Goal: Task Accomplishment & Management: Use online tool/utility

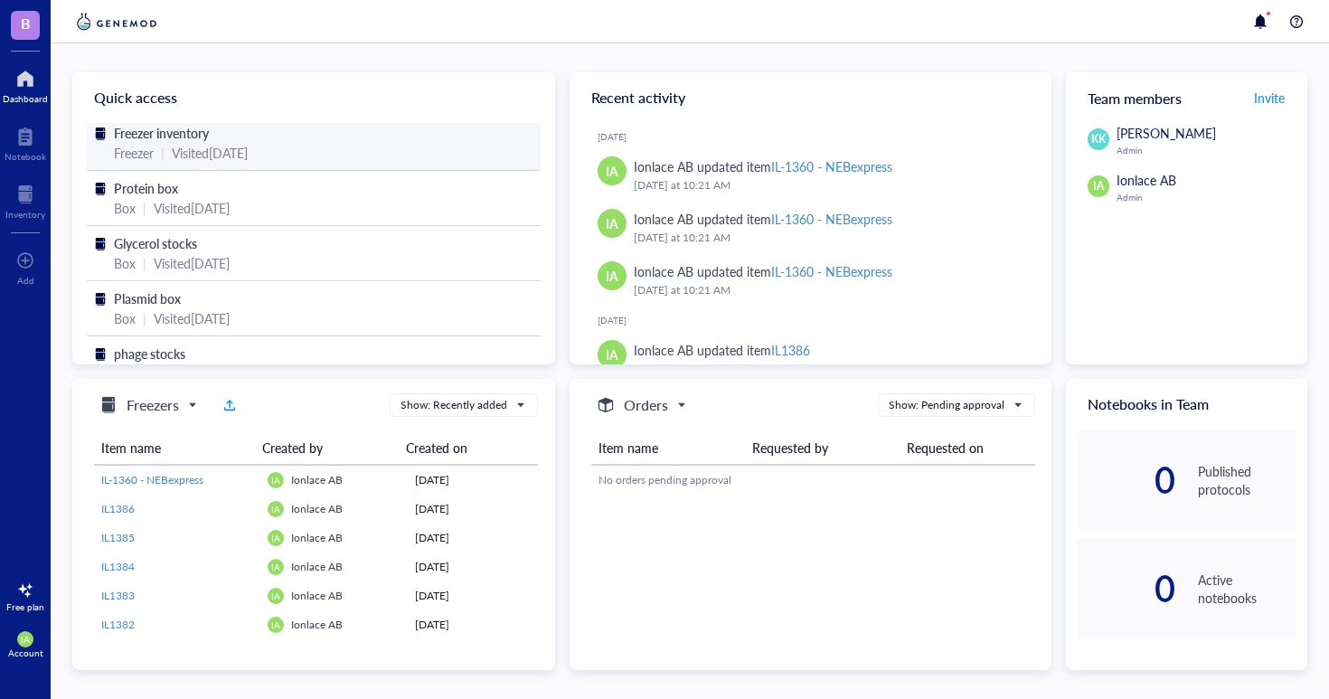
click at [243, 138] on div "Freezer inventory" at bounding box center [314, 133] width 400 height 20
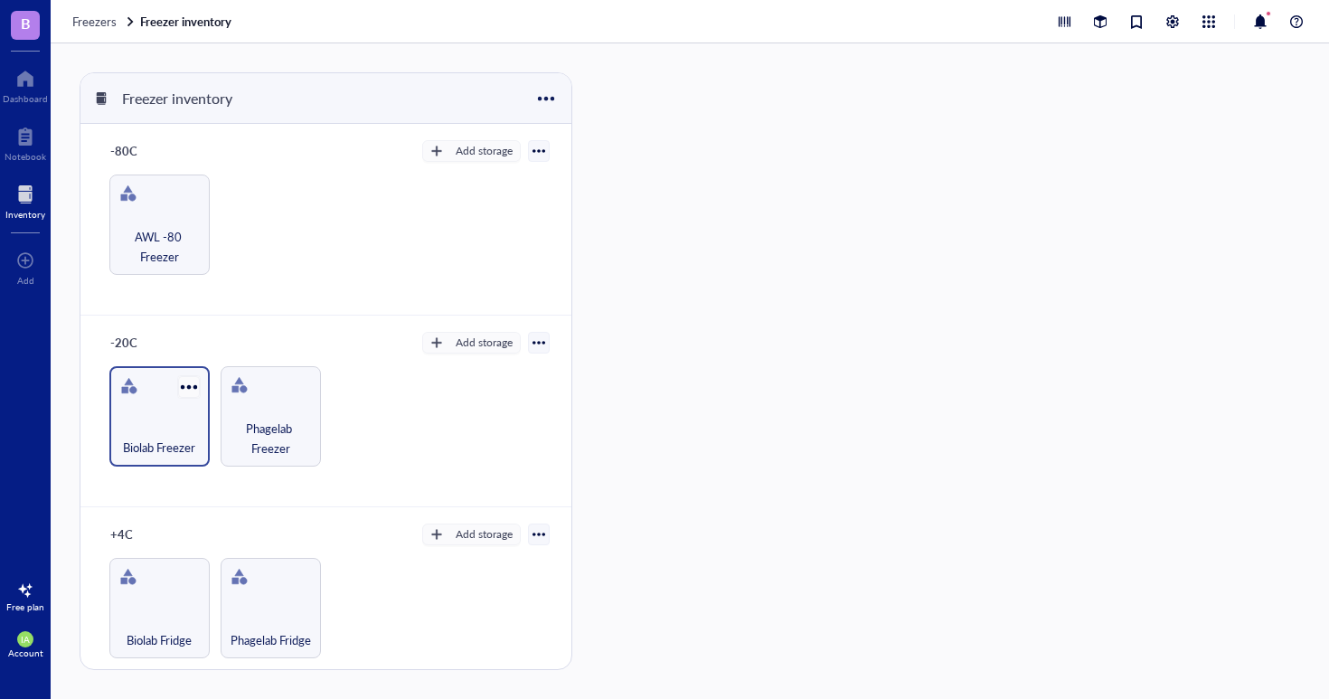
click at [175, 392] on div at bounding box center [188, 386] width 26 height 26
click at [137, 430] on div "Biolab Freezer" at bounding box center [159, 438] width 82 height 40
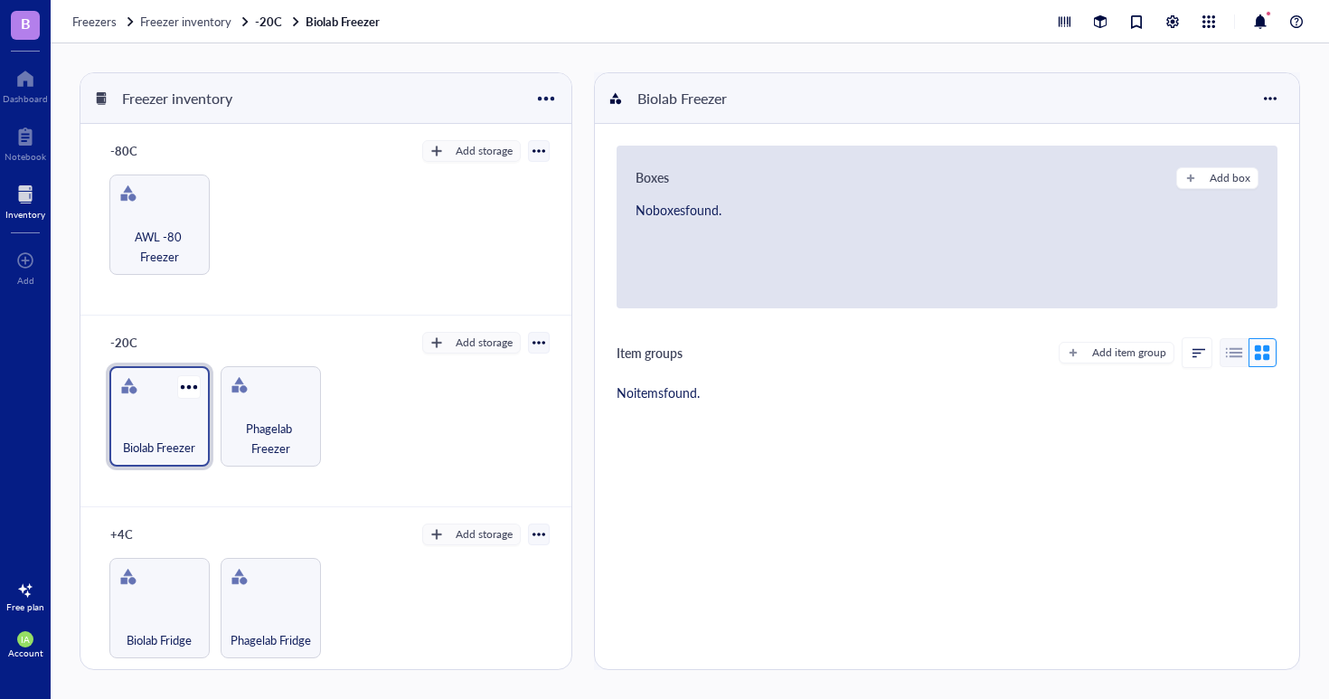
click at [137, 430] on div "Biolab Freezer" at bounding box center [159, 438] width 82 height 40
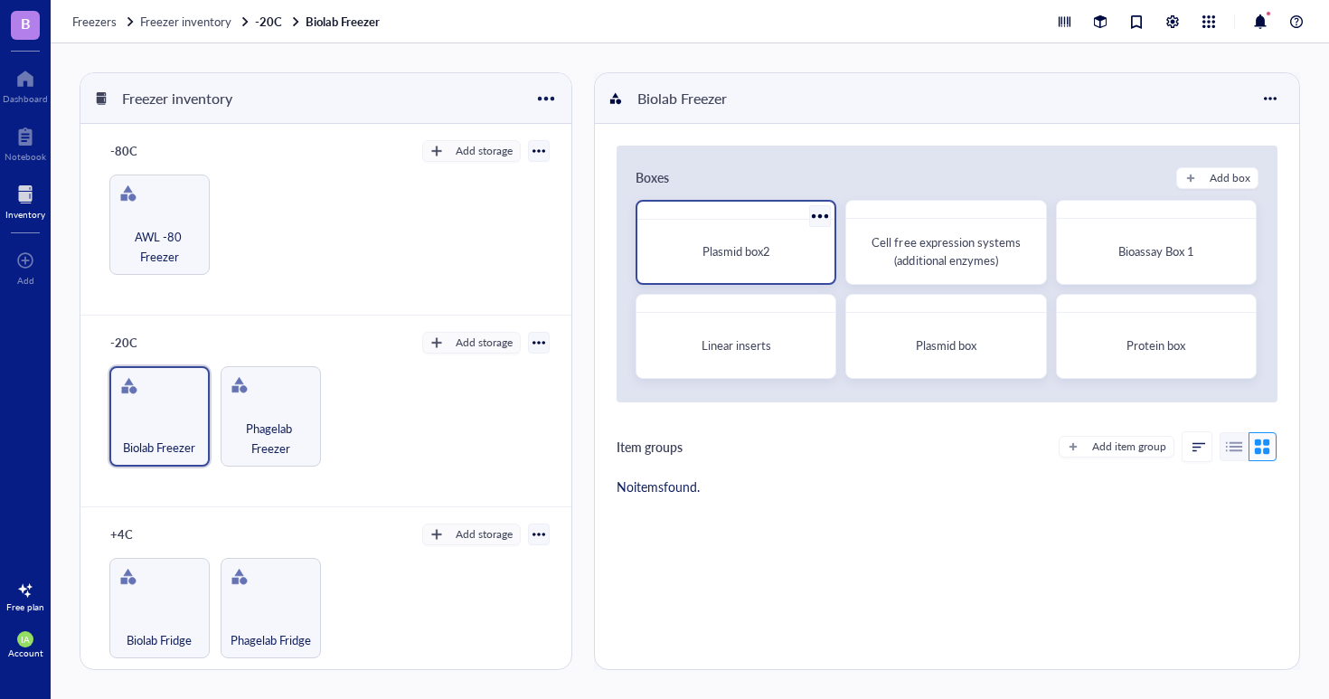
click at [734, 270] on div "Plasmid box2" at bounding box center [736, 251] width 183 height 49
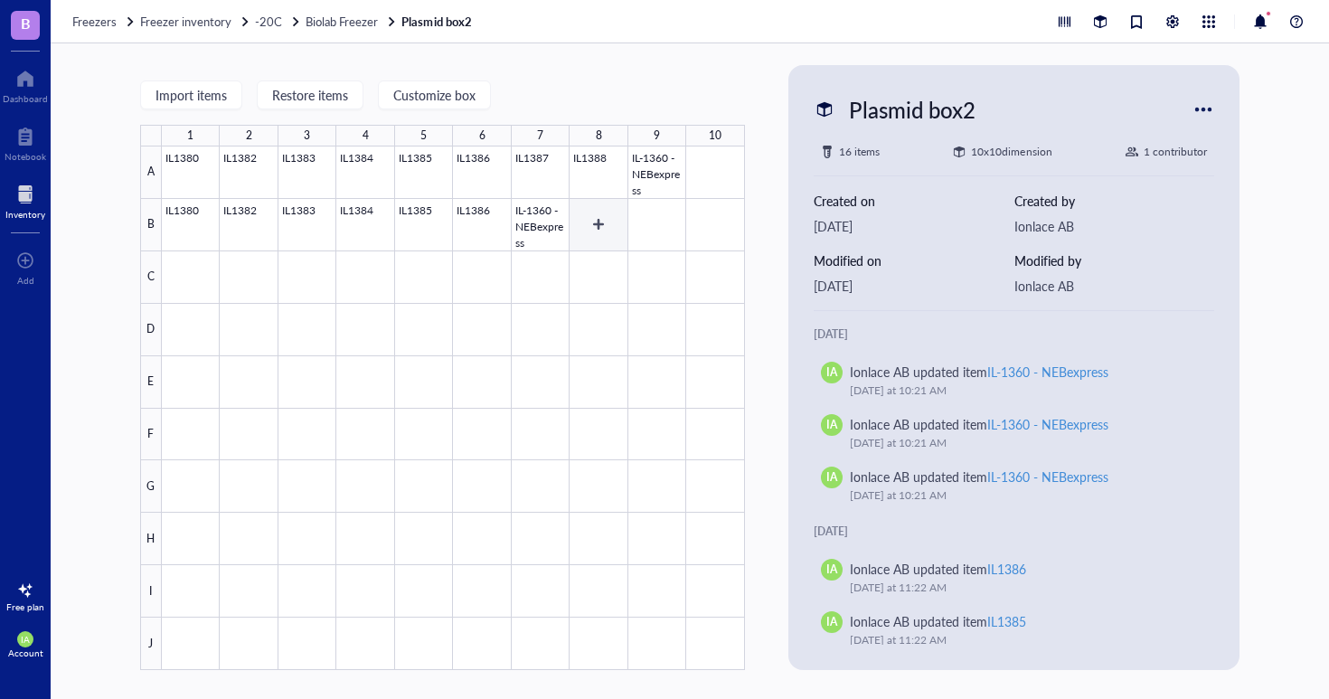
click at [603, 228] on div at bounding box center [453, 408] width 583 height 524
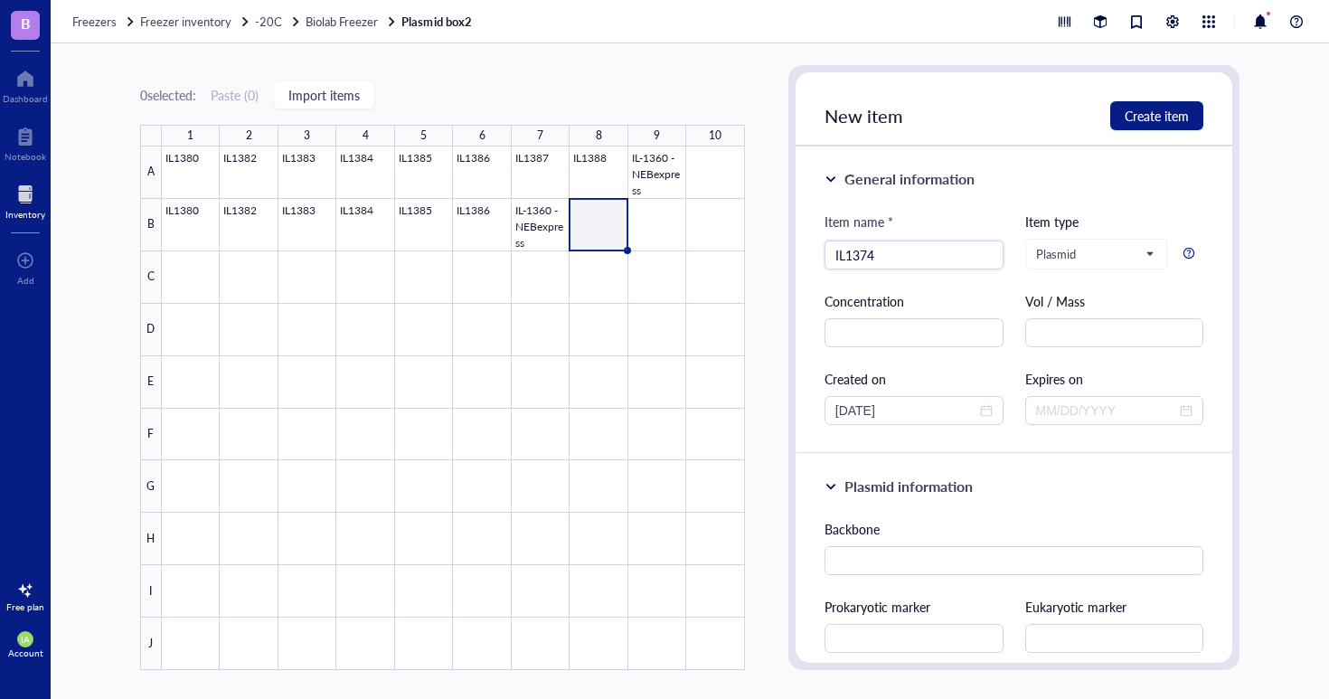
click at [929, 301] on div "Concentration" at bounding box center [914, 301] width 179 height 20
click at [845, 248] on input "IL1374" at bounding box center [914, 254] width 157 height 27
type input "IL-1374"
click at [919, 339] on input "text" at bounding box center [914, 332] width 179 height 29
type input "137"
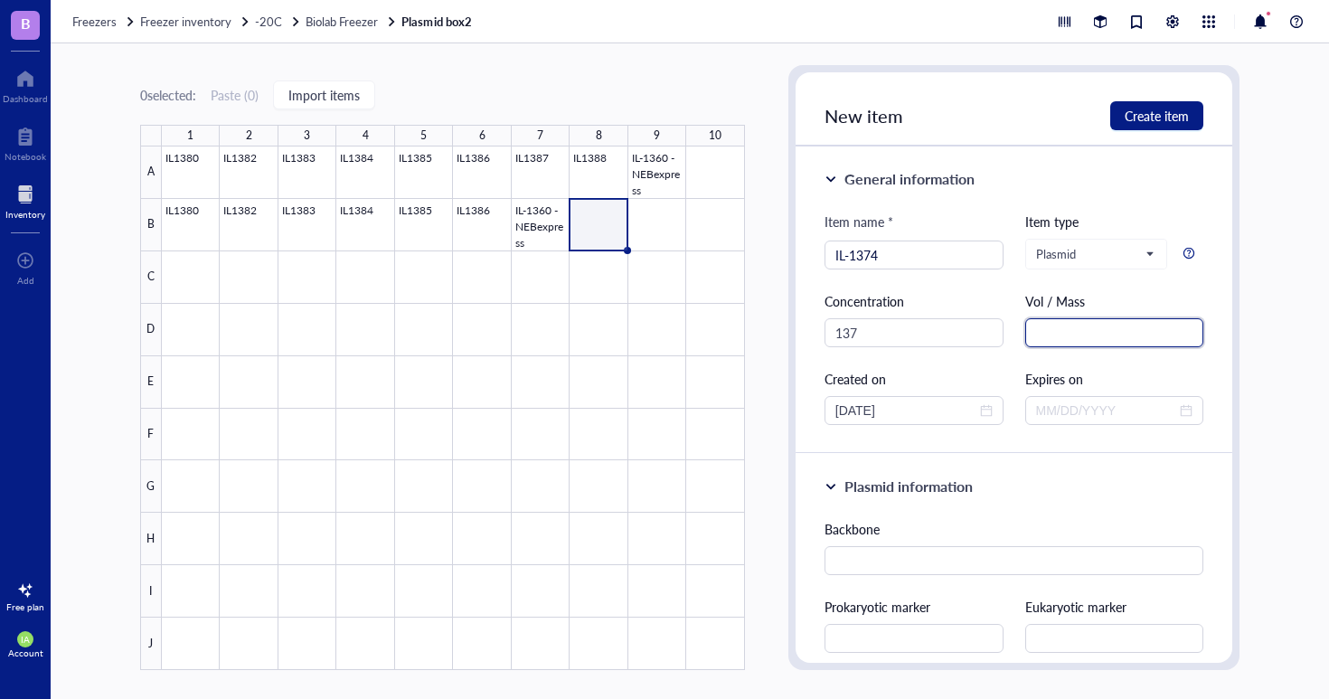
click at [1081, 338] on input "text" at bounding box center [1114, 332] width 179 height 29
type input "N"
type input "ng/uL"
click at [1166, 118] on span "Create item" at bounding box center [1157, 116] width 64 height 14
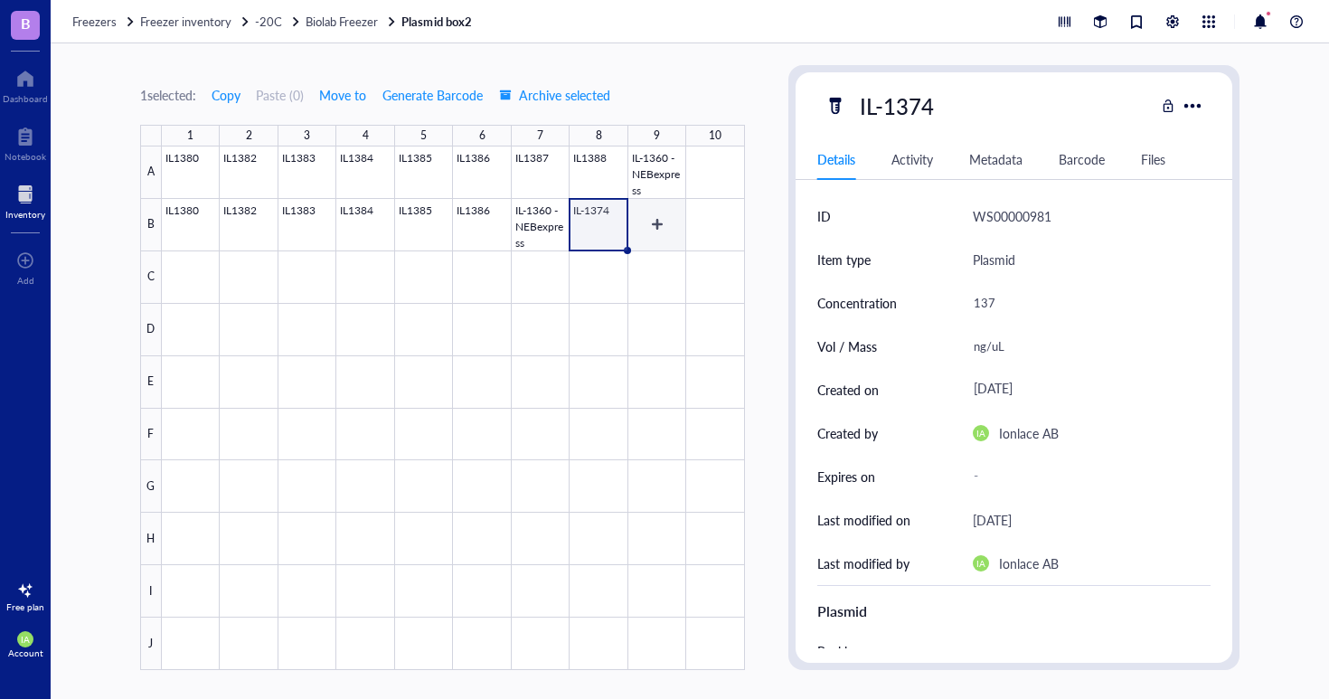
click at [665, 227] on div at bounding box center [453, 408] width 583 height 524
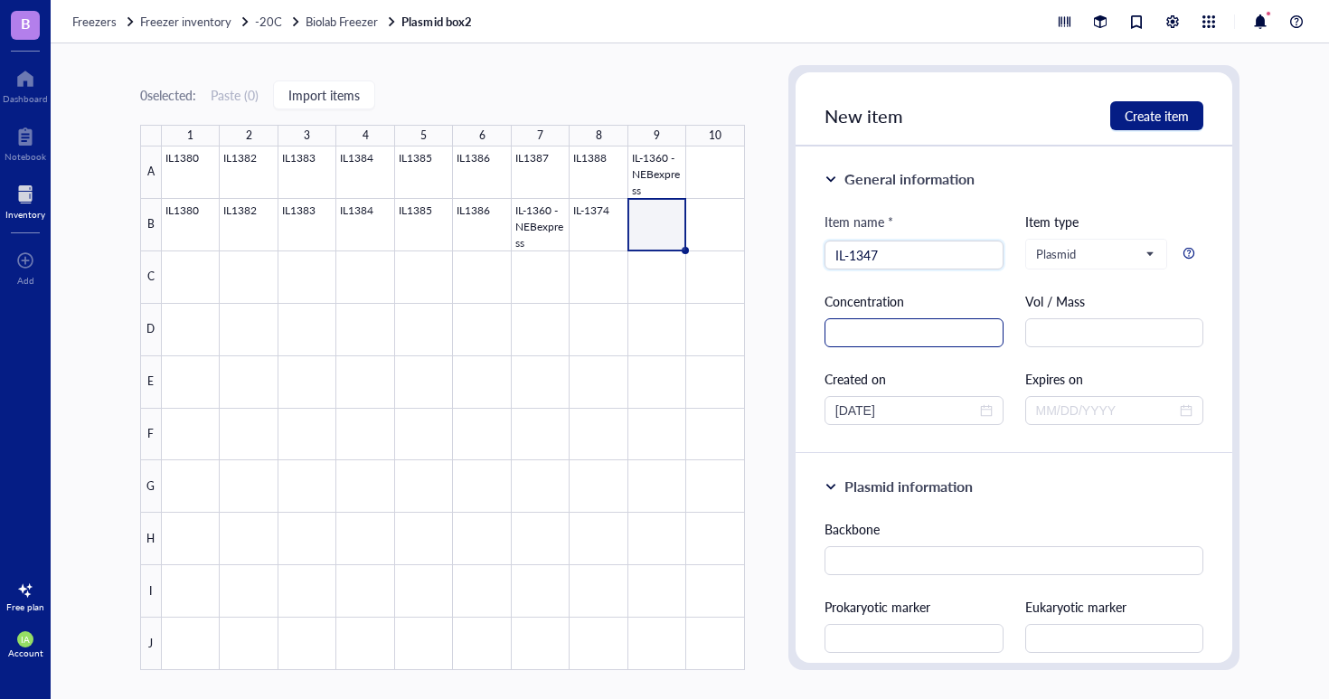
type input "IL-1347"
click at [905, 320] on input "text" at bounding box center [914, 332] width 179 height 29
type input "171"
click at [1071, 326] on input "text" at bounding box center [1114, 332] width 179 height 29
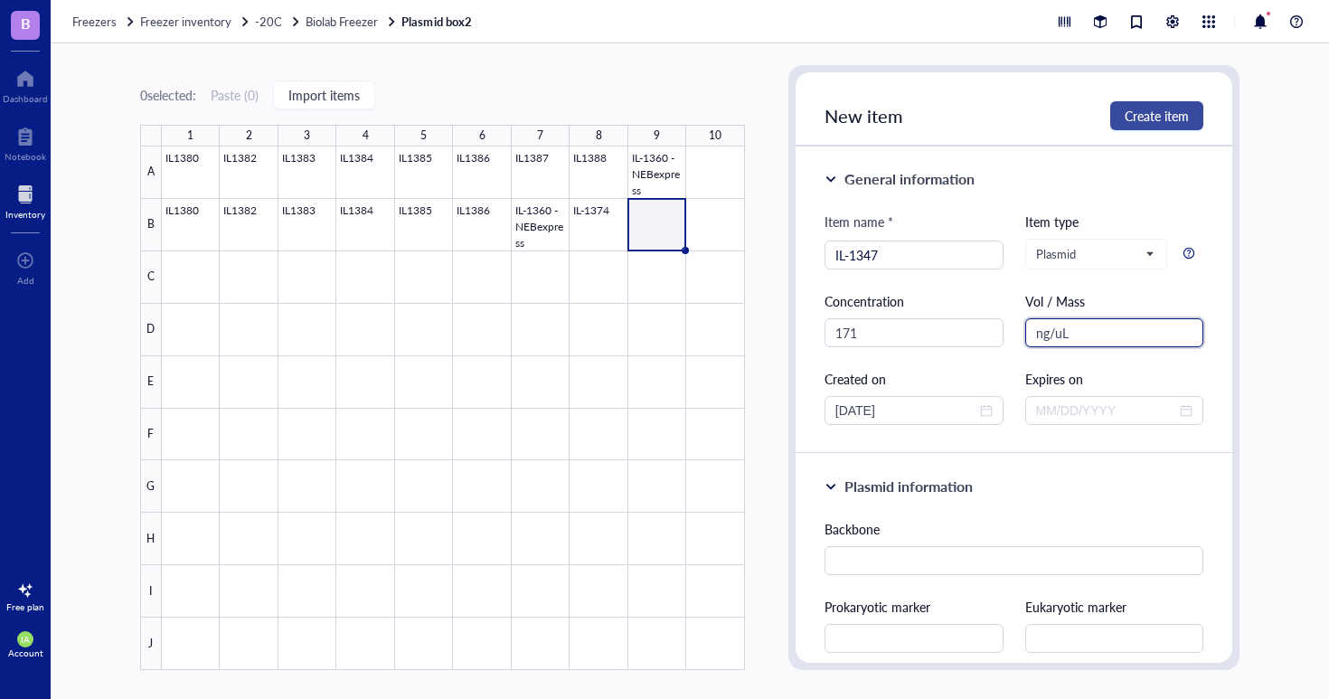
type input "ng/uL"
click at [1145, 119] on span "Create item" at bounding box center [1157, 116] width 64 height 14
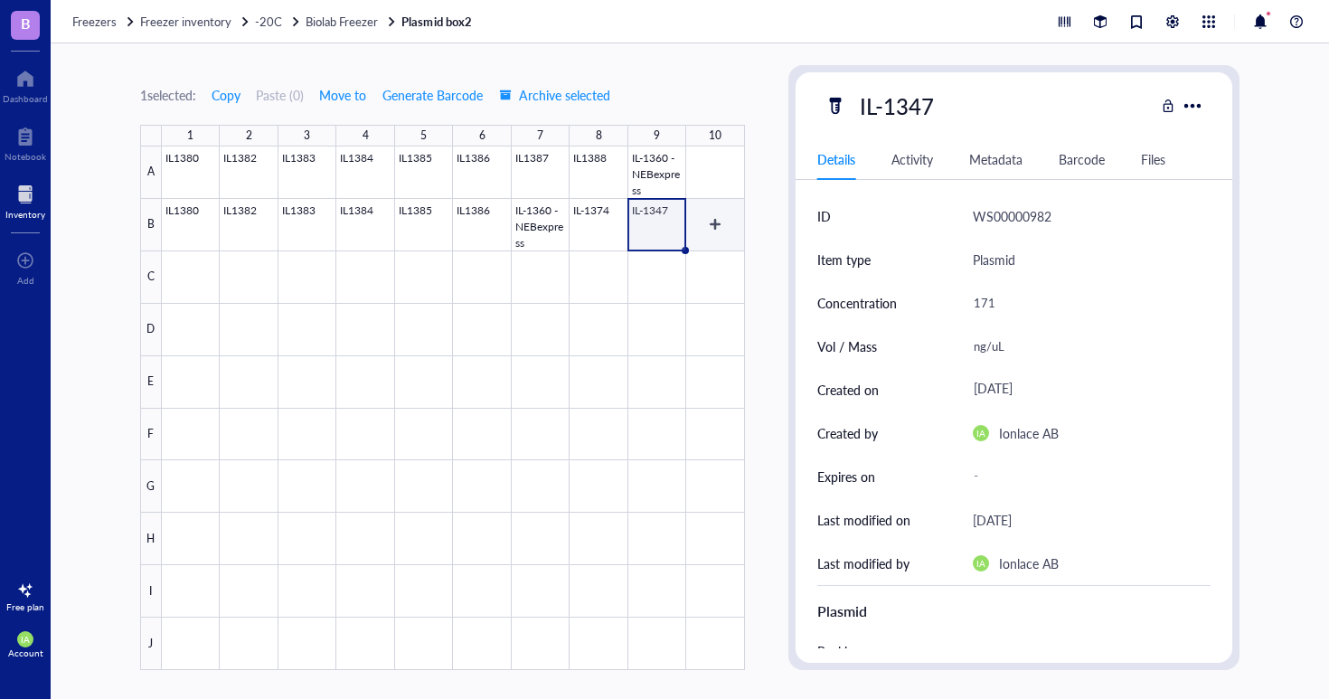
click at [722, 228] on div at bounding box center [453, 408] width 583 height 524
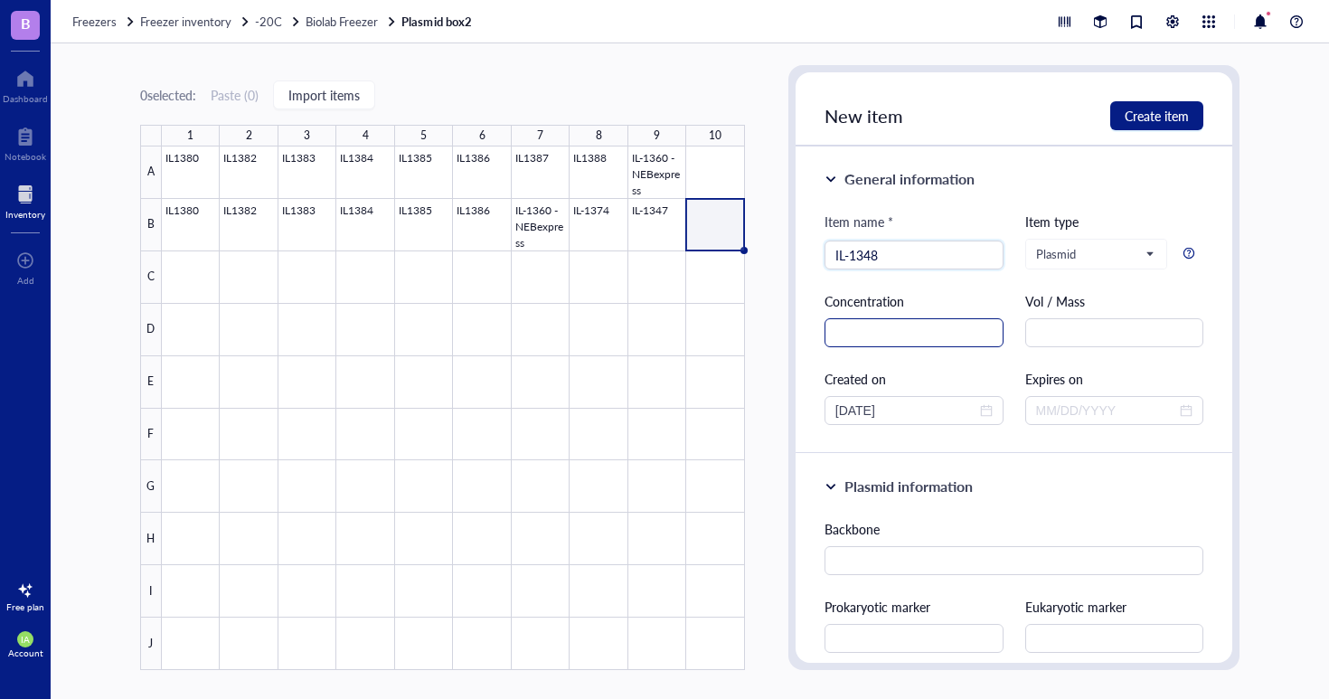
type input "IL-1348"
click at [861, 336] on input "text" at bounding box center [914, 332] width 179 height 29
type input "294"
click at [1053, 335] on input "text" at bounding box center [1114, 332] width 179 height 29
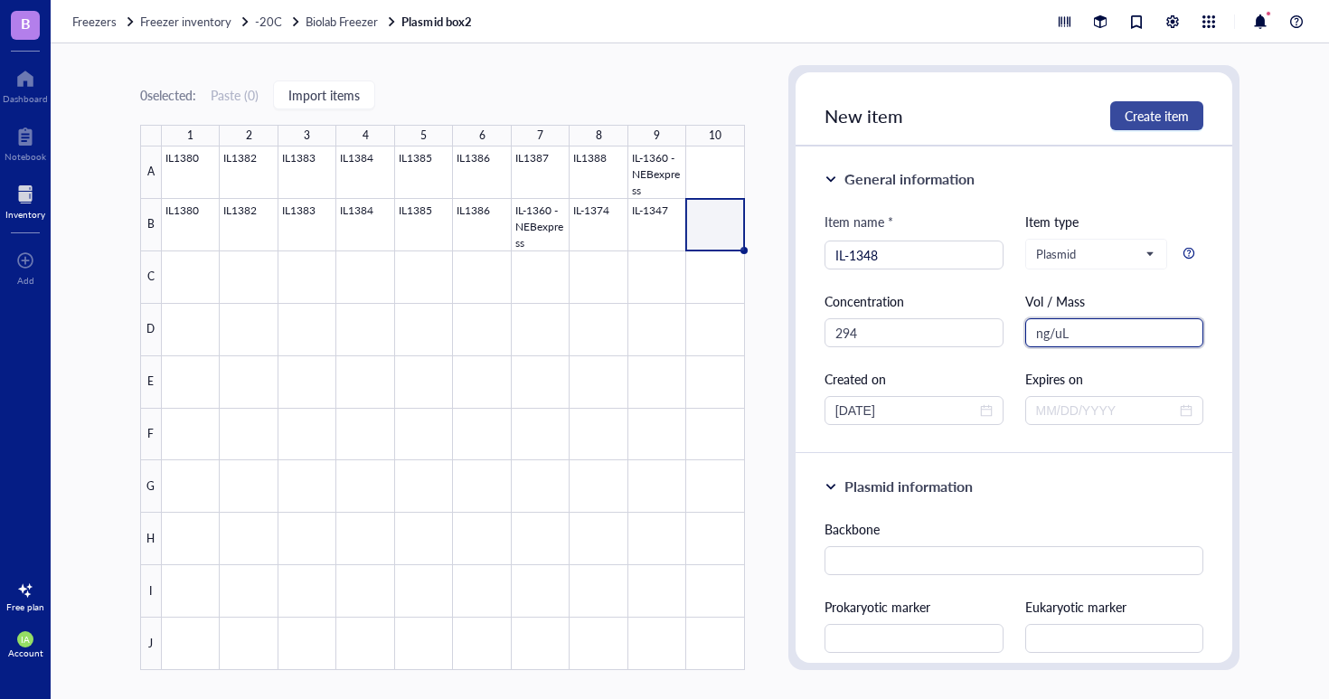
type input "ng/uL"
click at [1148, 118] on span "Create item" at bounding box center [1157, 116] width 64 height 14
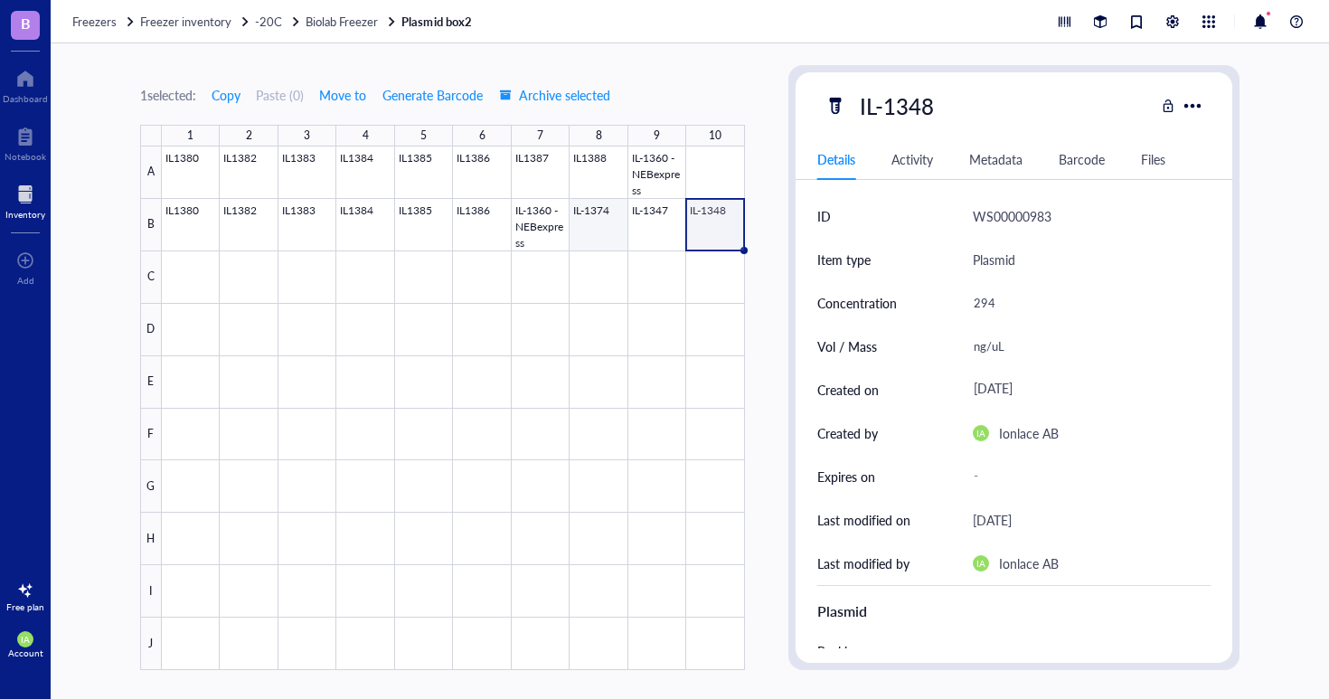
click at [594, 216] on div at bounding box center [453, 408] width 583 height 524
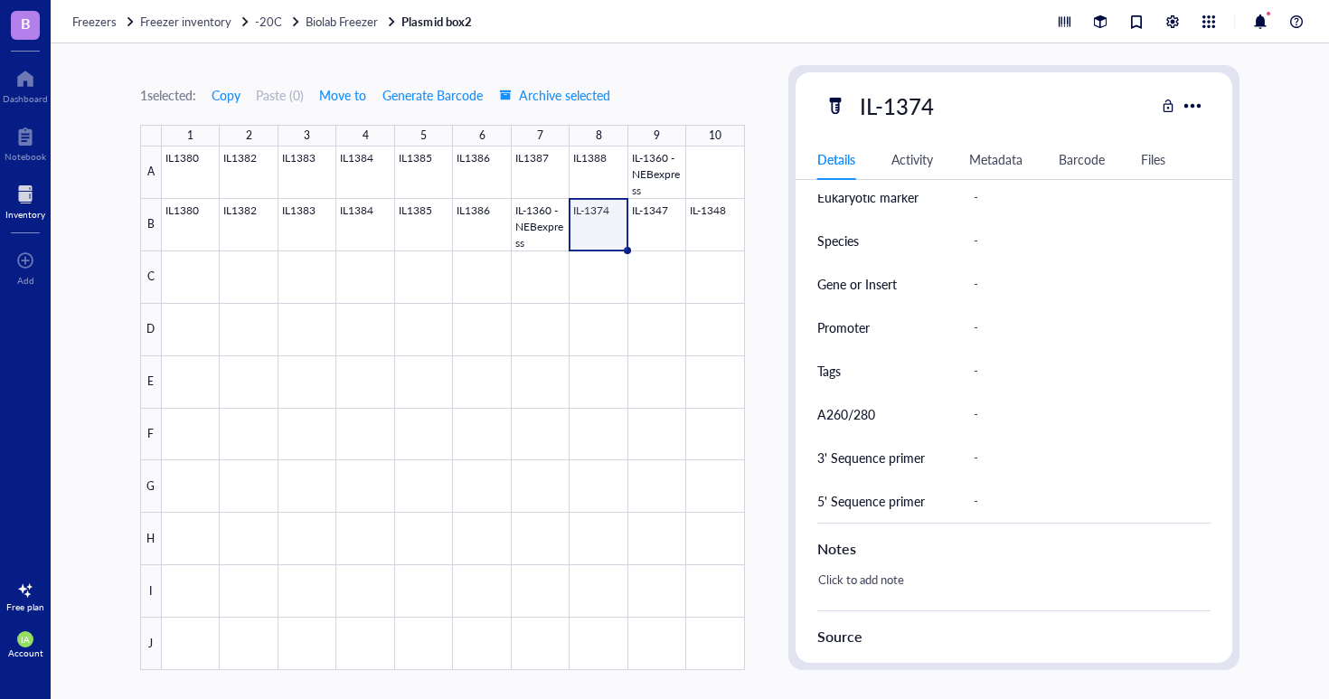
scroll to position [808, 0]
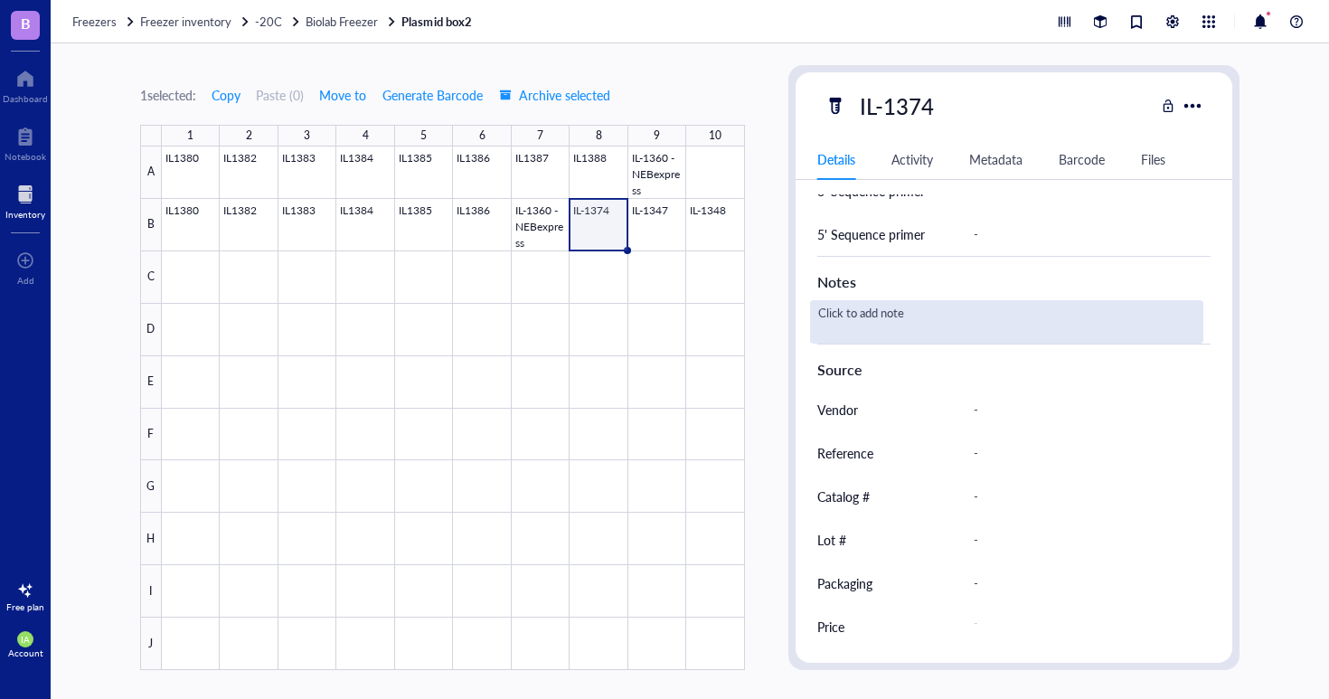
click at [915, 310] on div "Click to add note" at bounding box center [1007, 321] width 394 height 43
type textarea "miniprep"
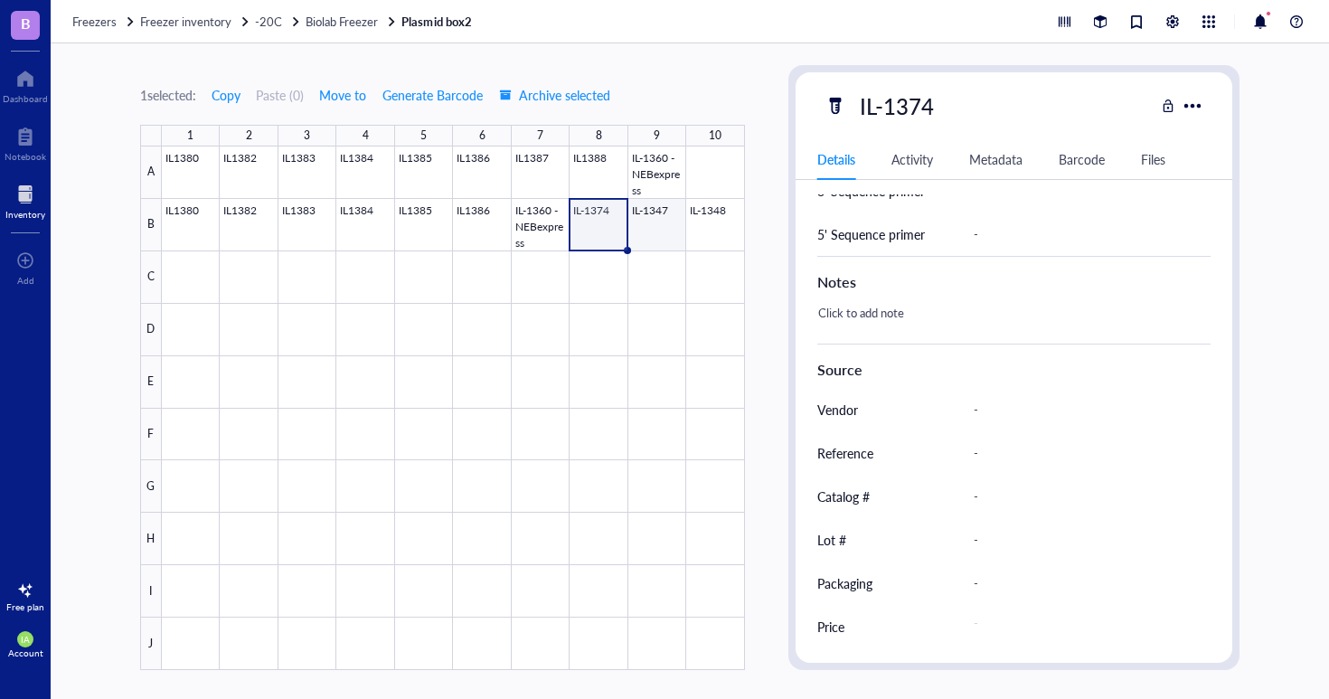
click at [655, 234] on div at bounding box center [453, 408] width 583 height 524
click at [595, 229] on div at bounding box center [453, 408] width 583 height 524
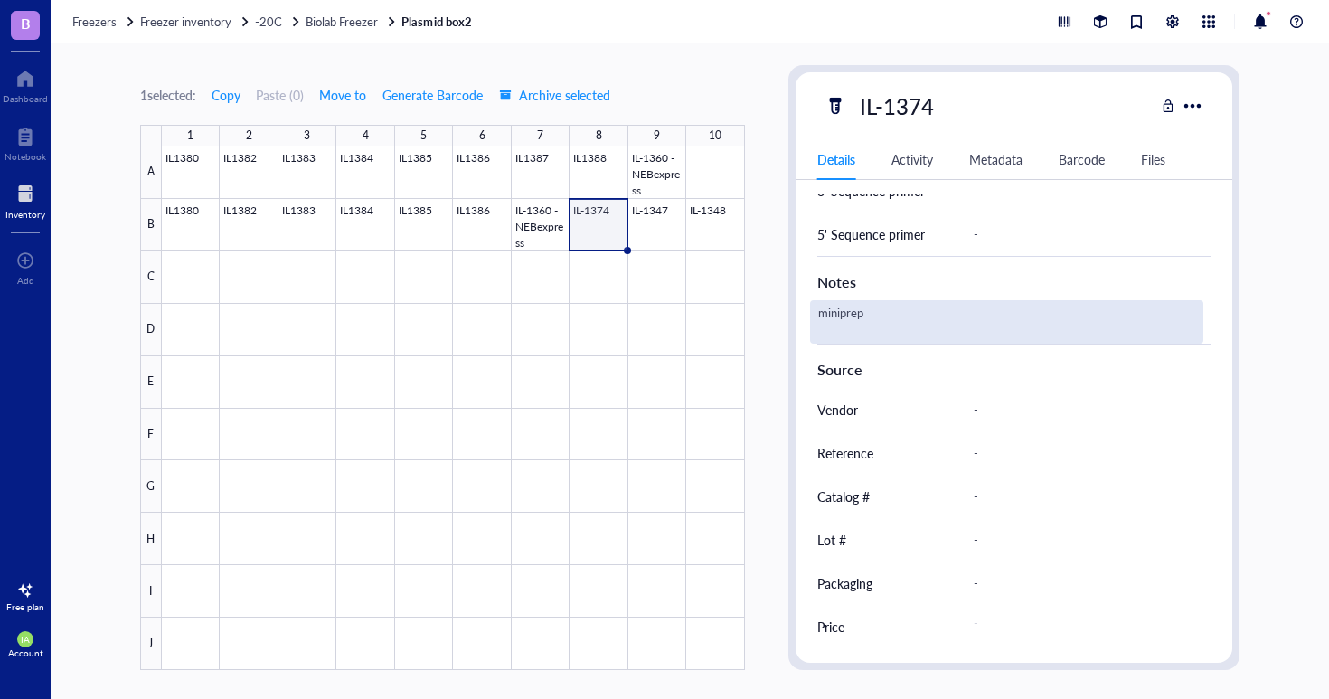
click at [814, 307] on div "miniprep" at bounding box center [1007, 321] width 394 height 43
drag, startPoint x: 817, startPoint y: 316, endPoint x: 885, endPoint y: 318, distance: 68.7
click at [885, 318] on textarea "miniprep" at bounding box center [890, 322] width 159 height 40
click at [590, 229] on div at bounding box center [453, 408] width 583 height 524
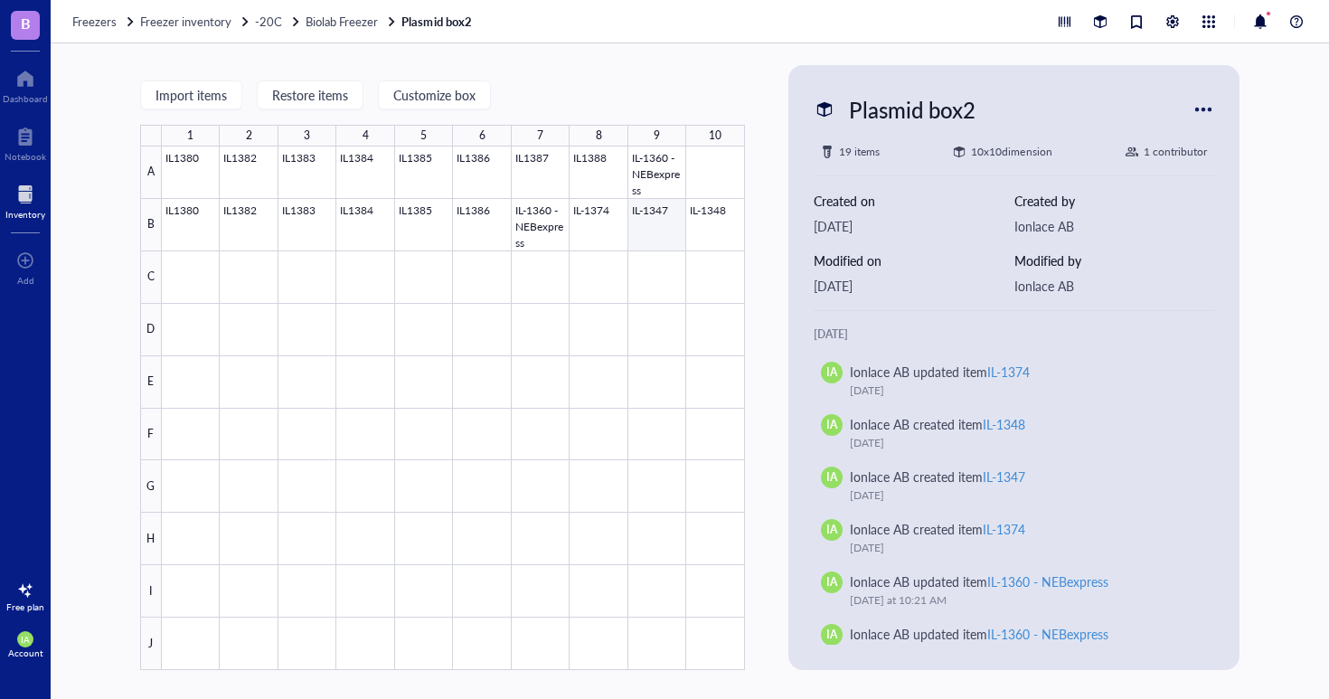
click at [661, 230] on div at bounding box center [453, 408] width 583 height 524
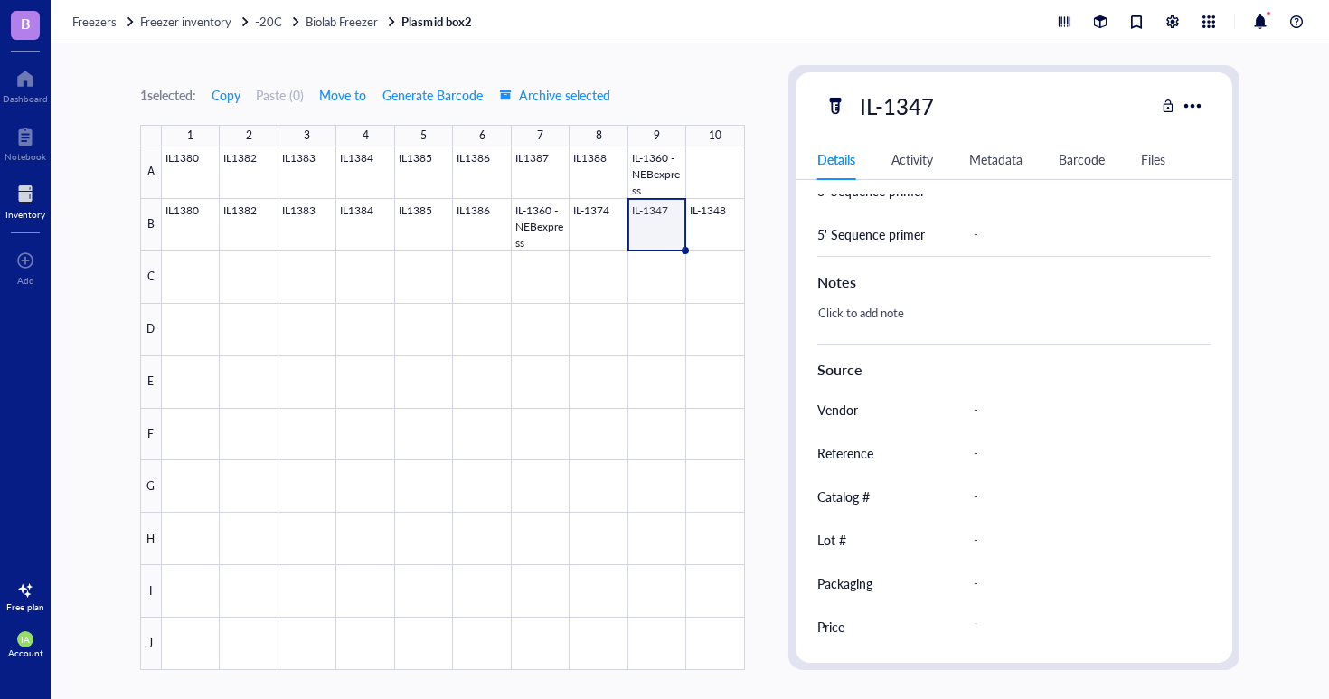
scroll to position [762, 0]
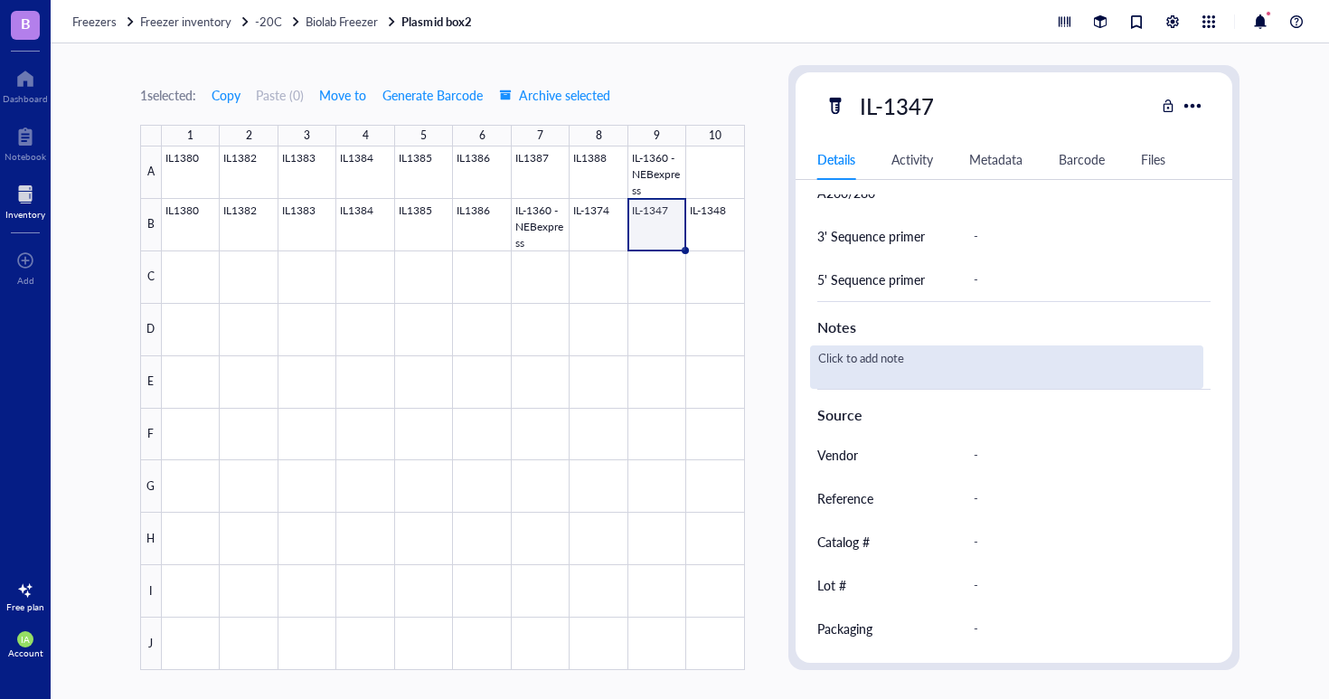
click at [840, 347] on div "Click to add note" at bounding box center [1007, 366] width 394 height 43
type textarea "miniprep"
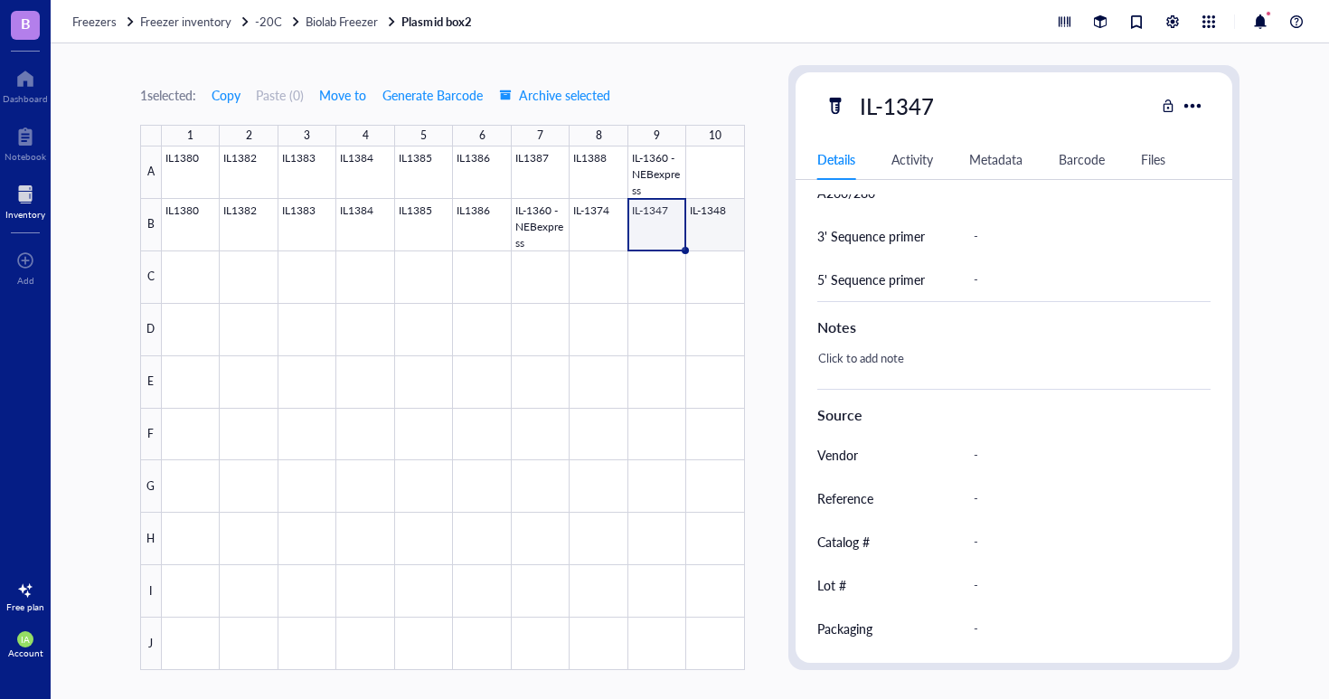
click at [712, 214] on div at bounding box center [453, 408] width 583 height 524
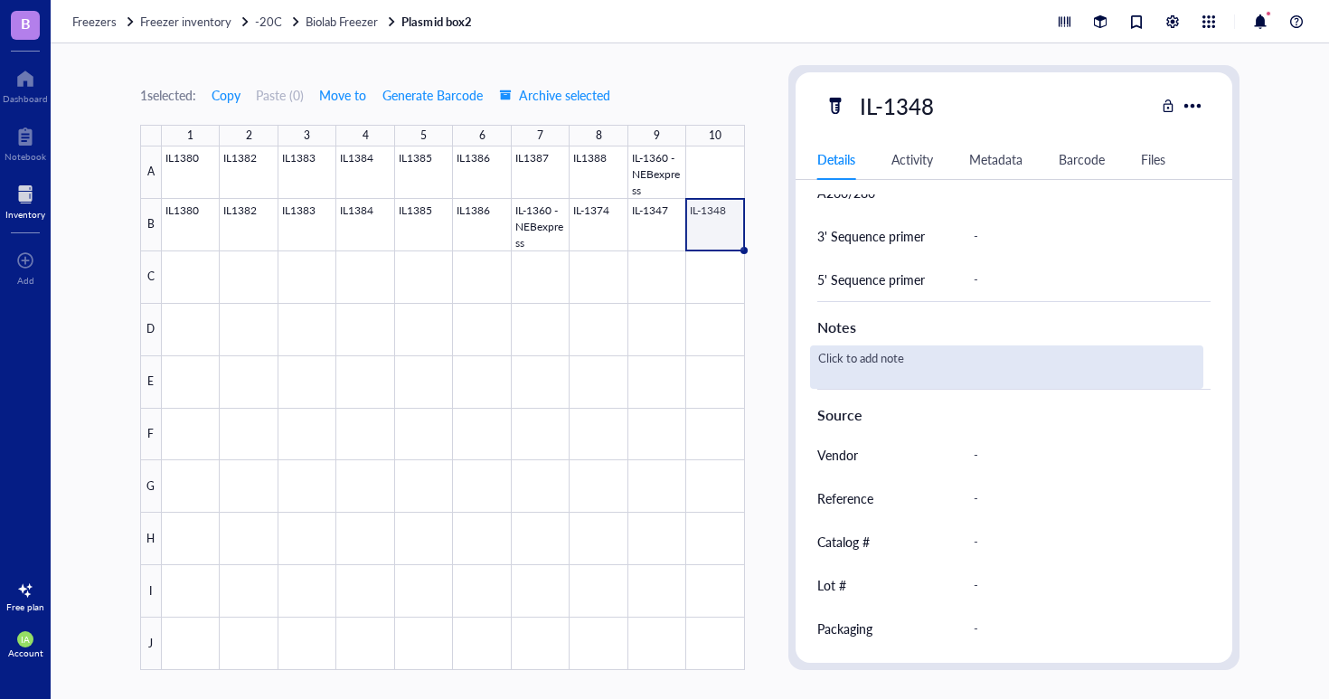
click at [855, 360] on div "Click to add note" at bounding box center [1007, 366] width 394 height 43
type textarea "miniprep"
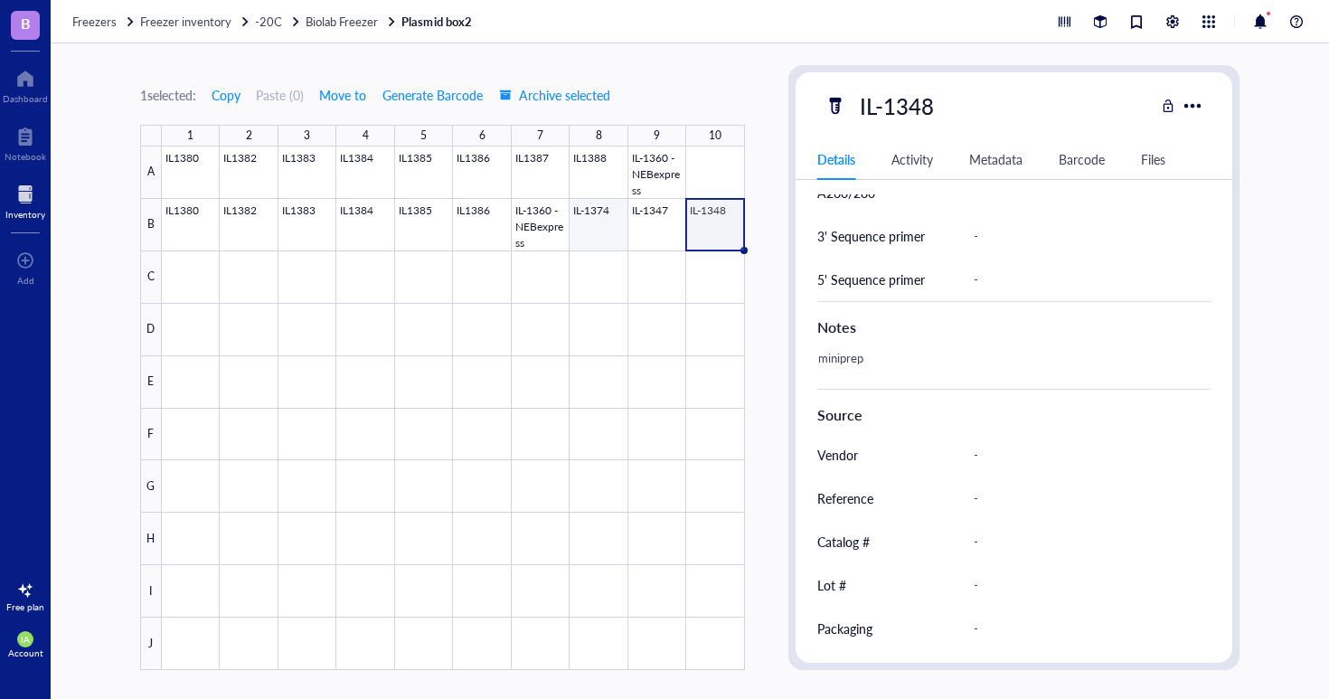
click at [600, 223] on div at bounding box center [453, 408] width 583 height 524
click at [640, 223] on div at bounding box center [453, 408] width 583 height 524
click at [692, 225] on div at bounding box center [453, 408] width 583 height 524
